Goal: Information Seeking & Learning: Learn about a topic

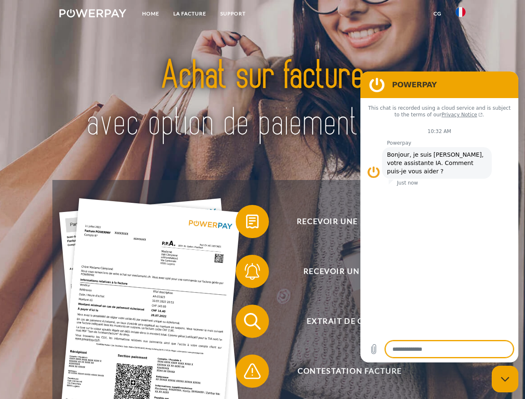
click at [93, 15] on img at bounding box center [92, 13] width 67 height 8
click at [460, 15] on img at bounding box center [460, 12] width 10 height 10
click at [437, 14] on link "CG" at bounding box center [437, 13] width 22 height 15
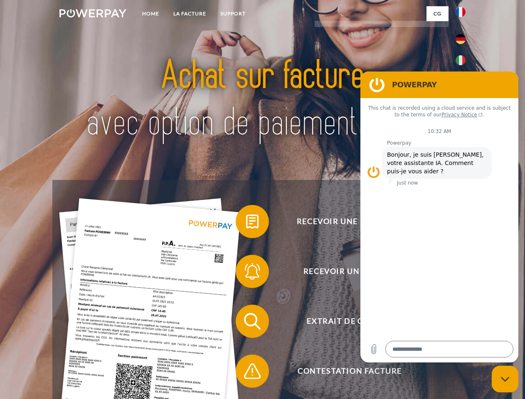
click at [246, 223] on span at bounding box center [240, 222] width 42 height 42
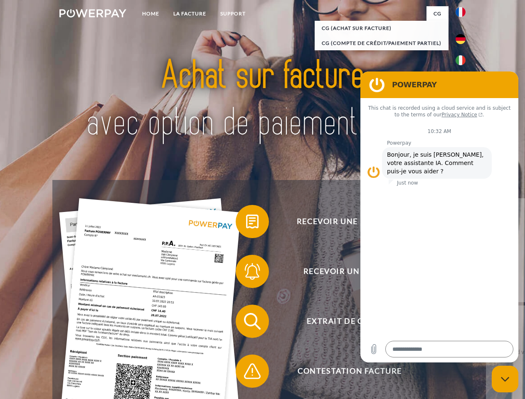
click at [246, 273] on span at bounding box center [240, 271] width 42 height 42
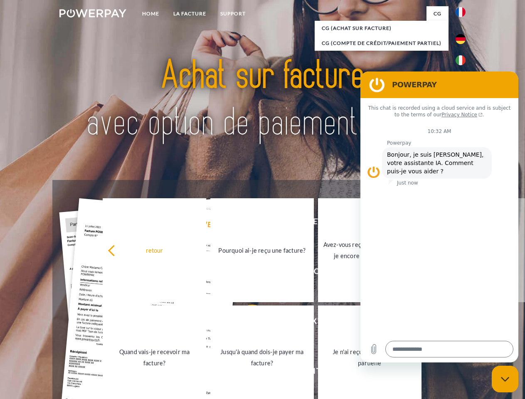
click at [246, 323] on link "Jusqu'à quand dois-je payer ma facture?" at bounding box center [261, 357] width 103 height 104
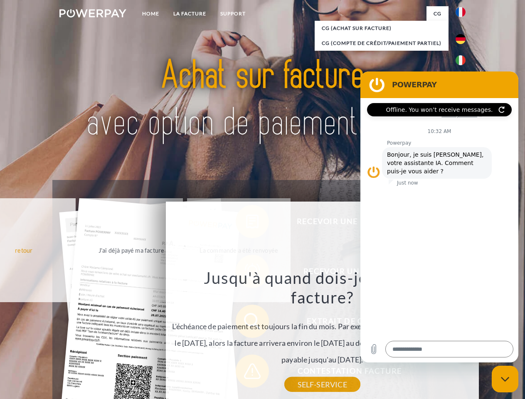
click at [246, 373] on div "Recevoir une facture ? Recevoir un rappel? Extrait de compte retour" at bounding box center [262, 346] width 420 height 332
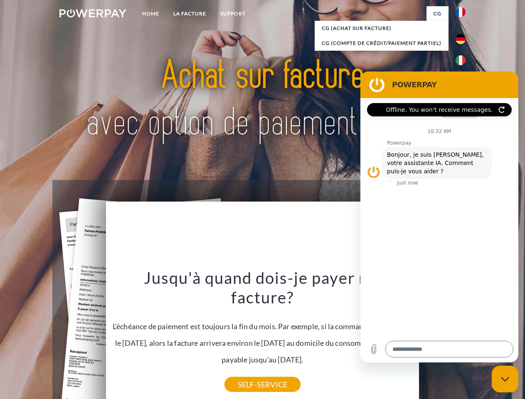
click at [505, 379] on icon "Close messaging window" at bounding box center [505, 378] width 9 height 5
type textarea "*"
